Goal: Task Accomplishment & Management: Manage account settings

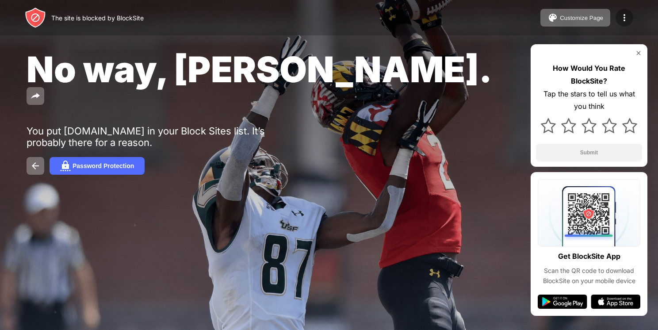
click at [632, 16] on div at bounding box center [624, 18] width 18 height 18
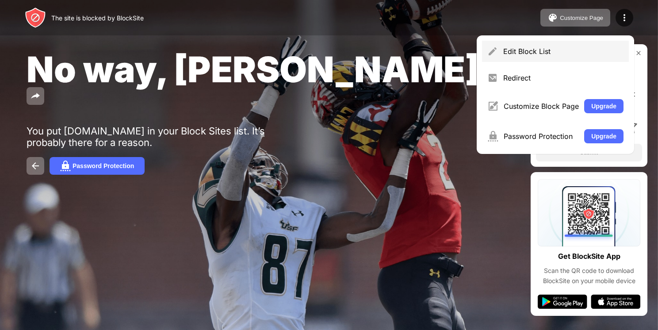
click at [525, 46] on div "Edit Block List" at bounding box center [555, 51] width 147 height 21
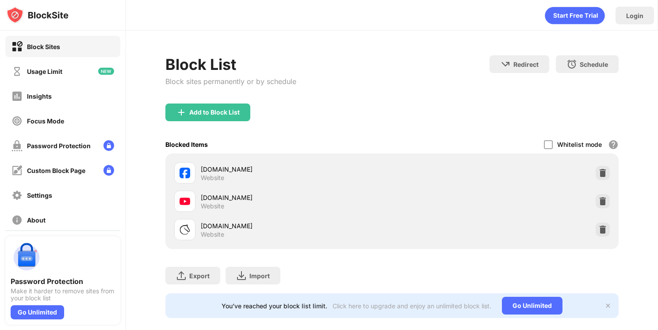
click at [599, 234] on div at bounding box center [602, 229] width 14 height 14
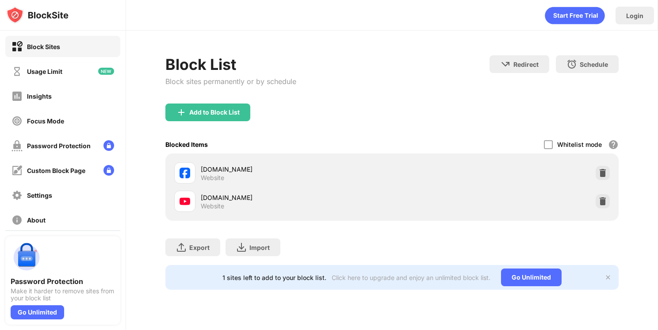
click at [243, 99] on div "Block List Block sites permanently or by schedule" at bounding box center [230, 79] width 131 height 48
click at [240, 110] on div "Add to Block List" at bounding box center [207, 112] width 85 height 18
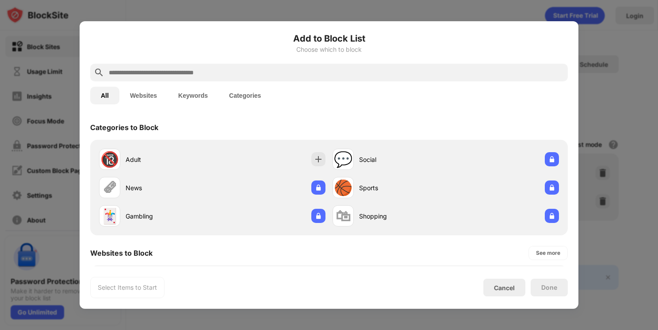
click at [248, 75] on input "text" at bounding box center [336, 72] width 456 height 11
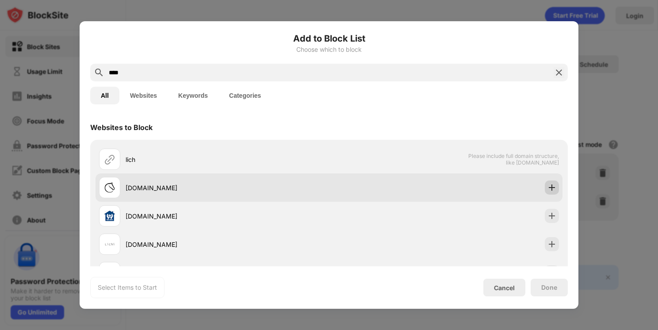
type input "****"
click at [547, 187] on img at bounding box center [551, 187] width 9 height 9
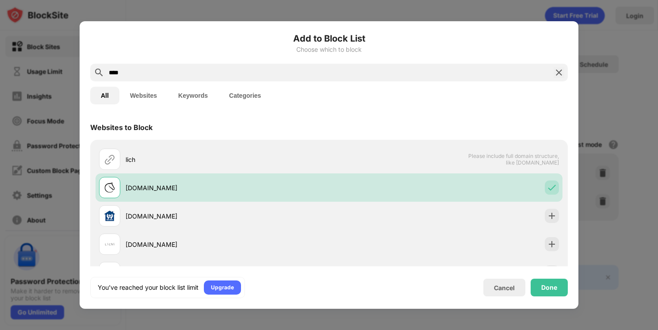
click at [550, 292] on div "Done" at bounding box center [548, 287] width 37 height 18
